Goal: Task Accomplishment & Management: Manage account settings

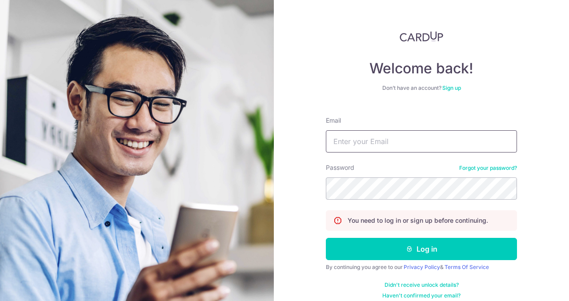
click at [381, 146] on input "Email" at bounding box center [421, 141] width 191 height 22
type input "[EMAIL_ADDRESS][DOMAIN_NAME]"
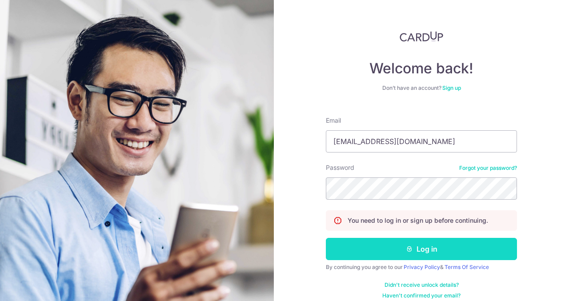
click at [422, 249] on button "Log in" at bounding box center [421, 249] width 191 height 22
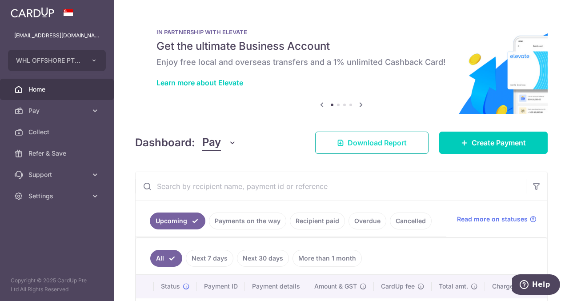
click at [369, 144] on span "Download Report" at bounding box center [377, 142] width 59 height 11
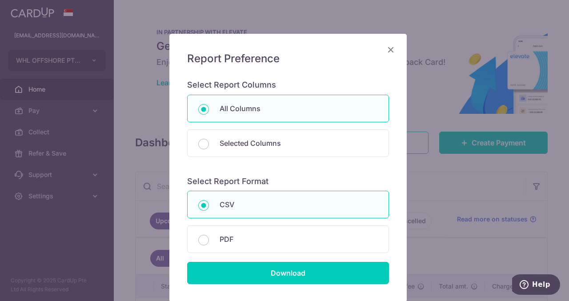
scroll to position [89, 0]
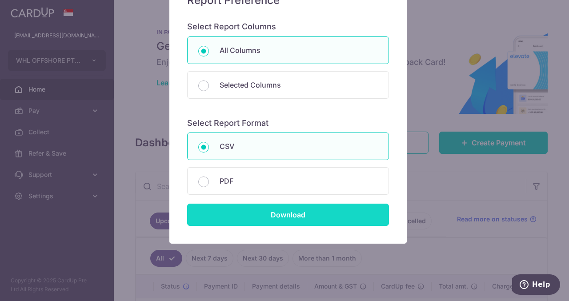
click at [280, 214] on input "Download" at bounding box center [288, 215] width 202 height 22
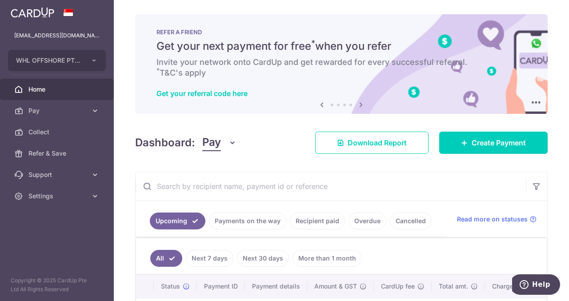
click at [64, 238] on aside "xiuxin@whl.com.sg WHL OFFSHORE PTE. LTD. WHL OFFSHORE PTE. LTD. Home Pay Paymen…" at bounding box center [57, 150] width 114 height 301
click at [94, 197] on icon at bounding box center [95, 196] width 9 height 9
click at [39, 238] on span "Logout" at bounding box center [57, 238] width 59 height 9
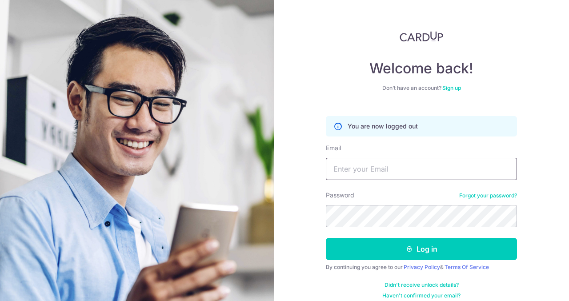
click at [364, 170] on input "Email" at bounding box center [421, 169] width 191 height 22
type input "[EMAIL_ADDRESS][DOMAIN_NAME]"
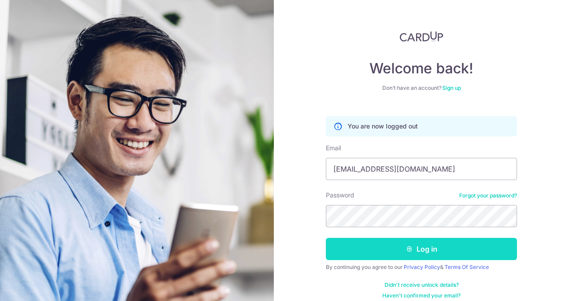
click at [424, 247] on button "Log in" at bounding box center [421, 249] width 191 height 22
